Goal: Task Accomplishment & Management: Use online tool/utility

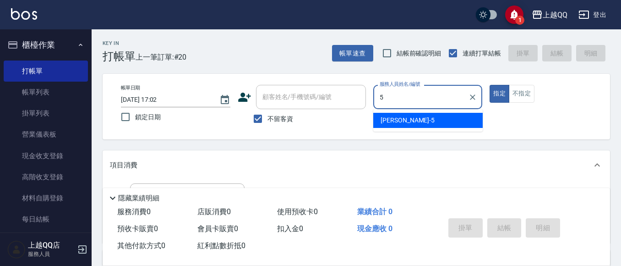
type input "[PERSON_NAME]5"
type button "true"
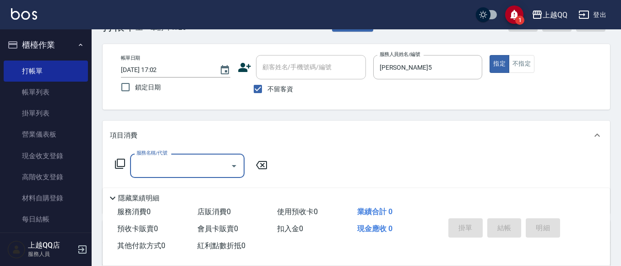
scroll to position [46, 0]
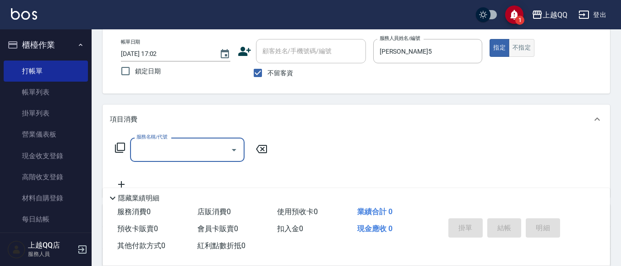
click at [526, 51] on button "不指定" at bounding box center [522, 48] width 26 height 18
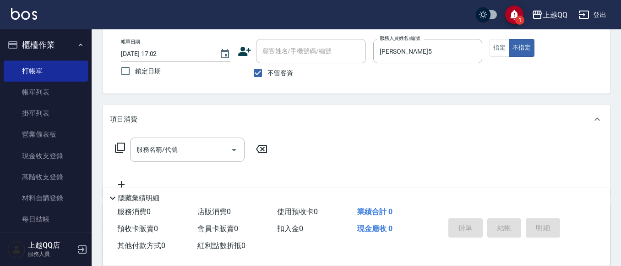
type button "false"
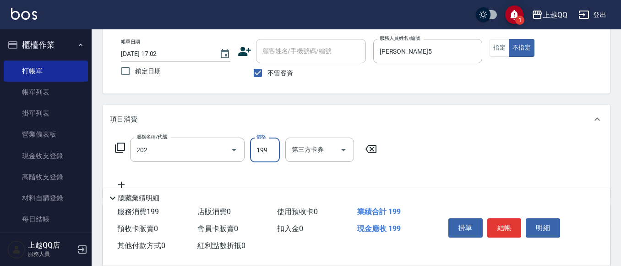
type input "不指定單剪(202)"
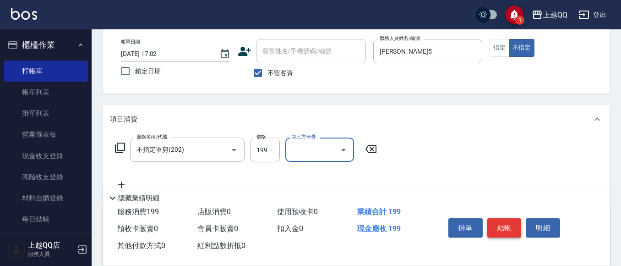
click at [505, 224] on button "結帳" at bounding box center [504, 227] width 34 height 19
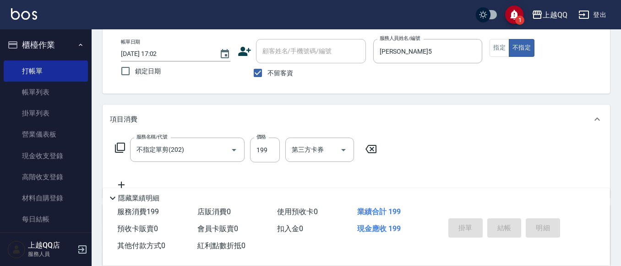
type input "[DATE] 17:57"
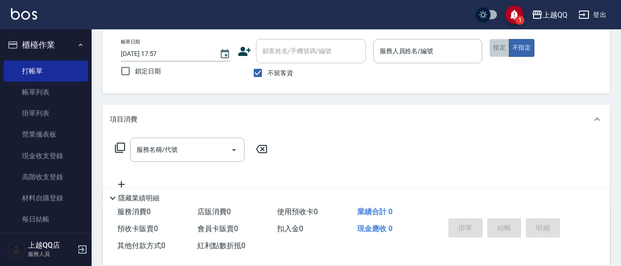
click at [507, 44] on button "指定" at bounding box center [500, 48] width 20 height 18
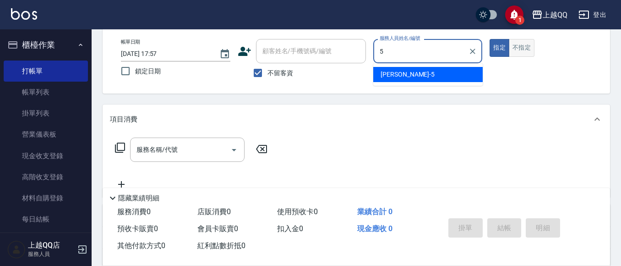
type input "[PERSON_NAME]5"
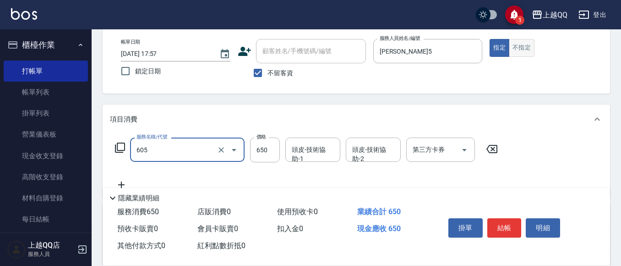
type input "[PERSON_NAME]頭皮冰鎮舒活洗髮(605)"
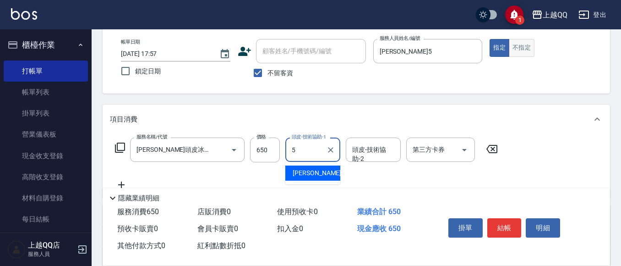
type input "[PERSON_NAME]5"
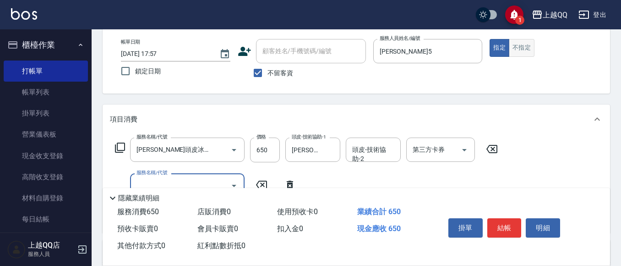
scroll to position [0, 0]
type input "指定單剪(203)"
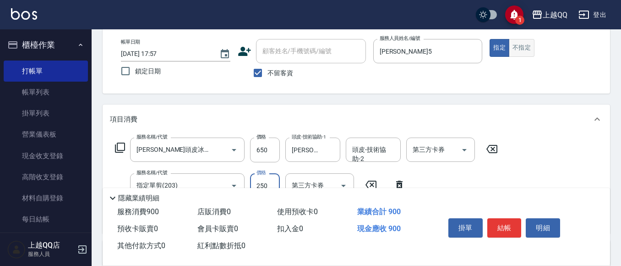
type input "250"
click at [502, 227] on button "結帳" at bounding box center [504, 227] width 34 height 19
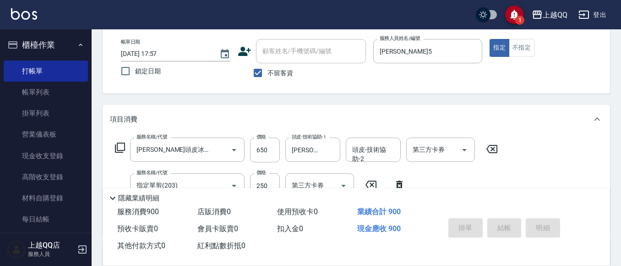
type input "[DATE] 17:58"
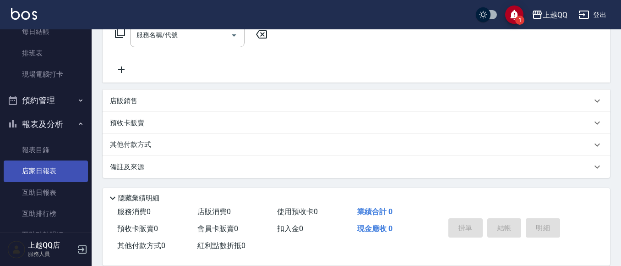
scroll to position [275, 0]
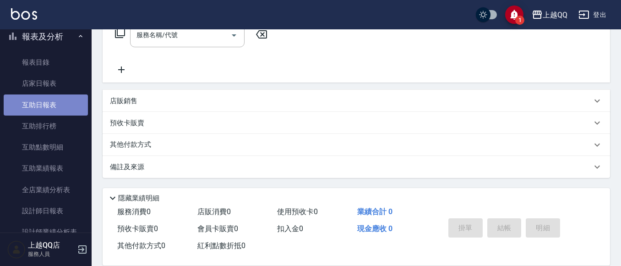
click at [49, 101] on link "互助日報表" at bounding box center [46, 104] width 84 height 21
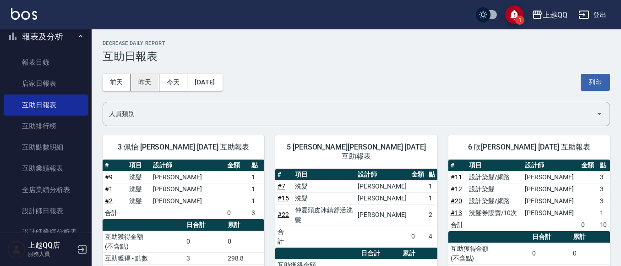
click at [148, 87] on button "昨天" at bounding box center [145, 82] width 28 height 17
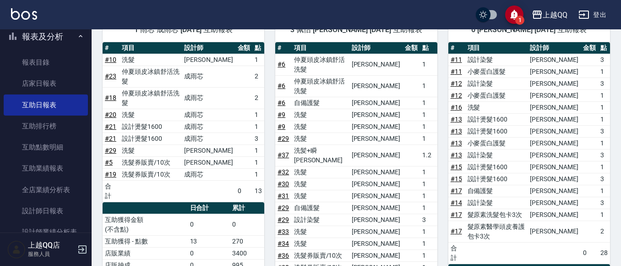
scroll to position [46, 0]
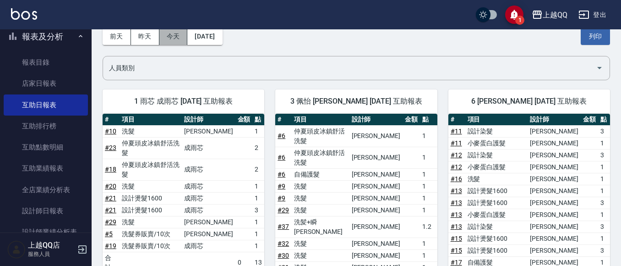
click at [183, 34] on button "今天" at bounding box center [173, 36] width 28 height 17
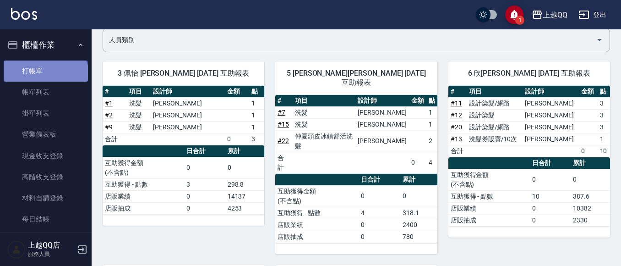
click at [44, 79] on link "打帳單" at bounding box center [46, 70] width 84 height 21
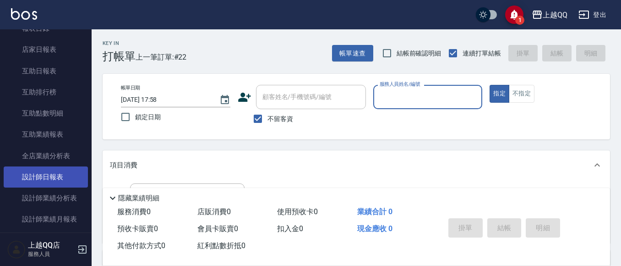
scroll to position [412, 0]
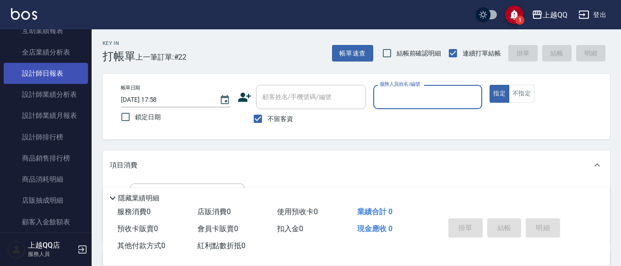
click at [58, 78] on link "設計師日報表" at bounding box center [46, 73] width 84 height 21
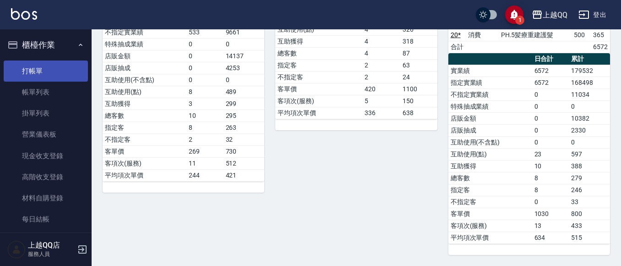
click at [62, 68] on link "打帳單" at bounding box center [46, 70] width 84 height 21
